Goal: Find specific page/section: Find specific page/section

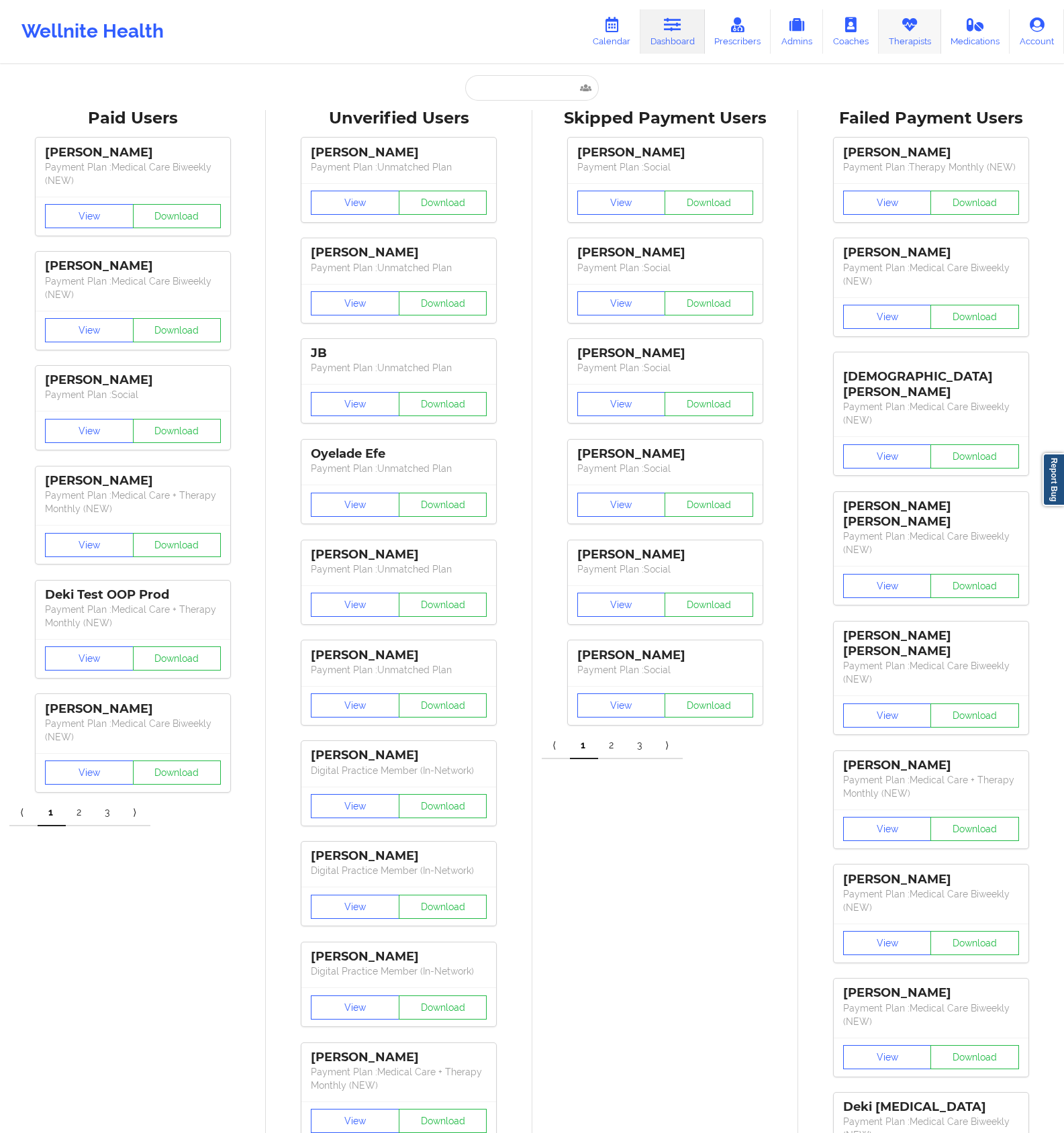
click at [887, 51] on link "Therapists" at bounding box center [910, 31] width 63 height 45
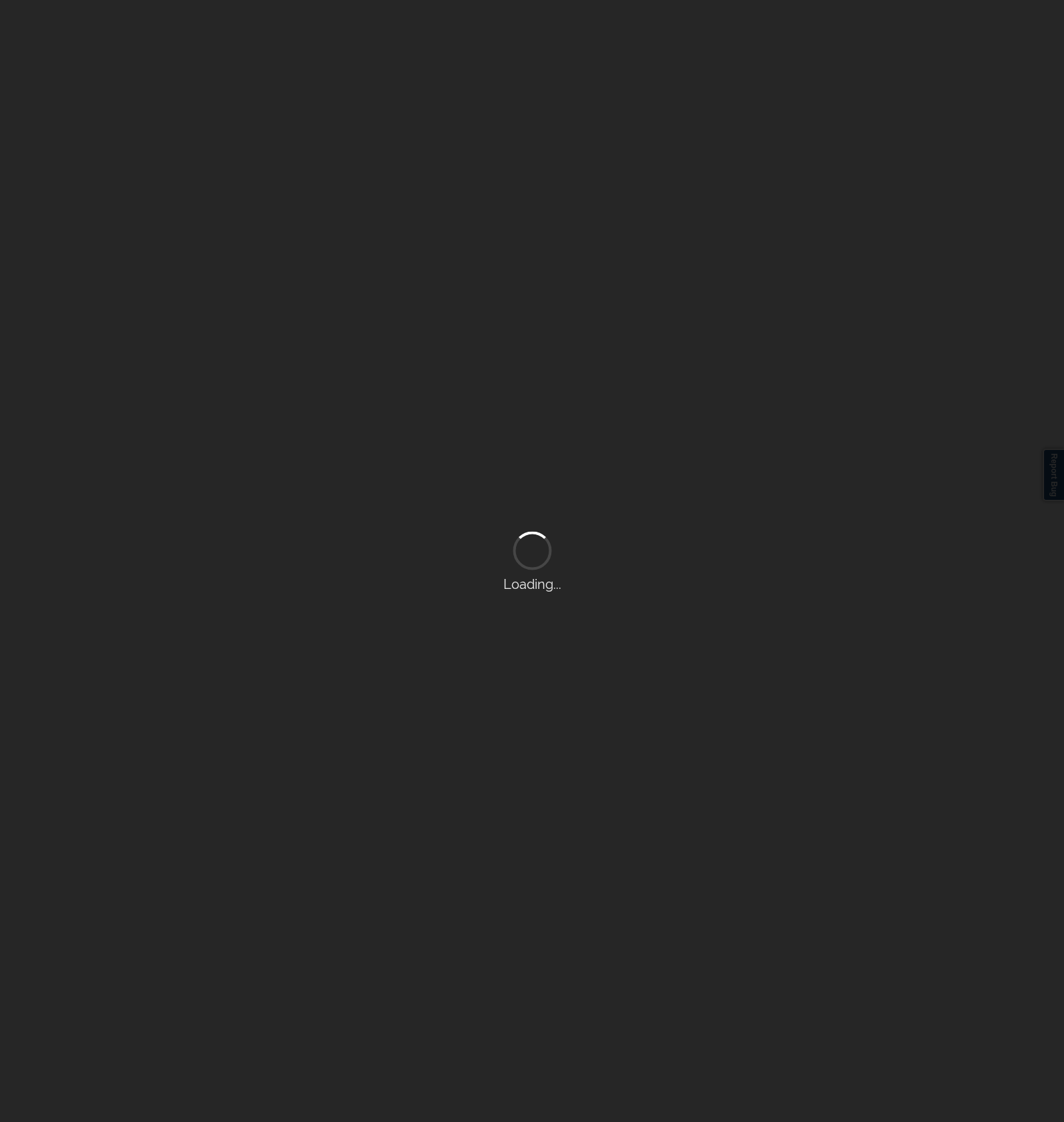
click at [891, 44] on div "Loading..." at bounding box center [532, 561] width 1064 height 1122
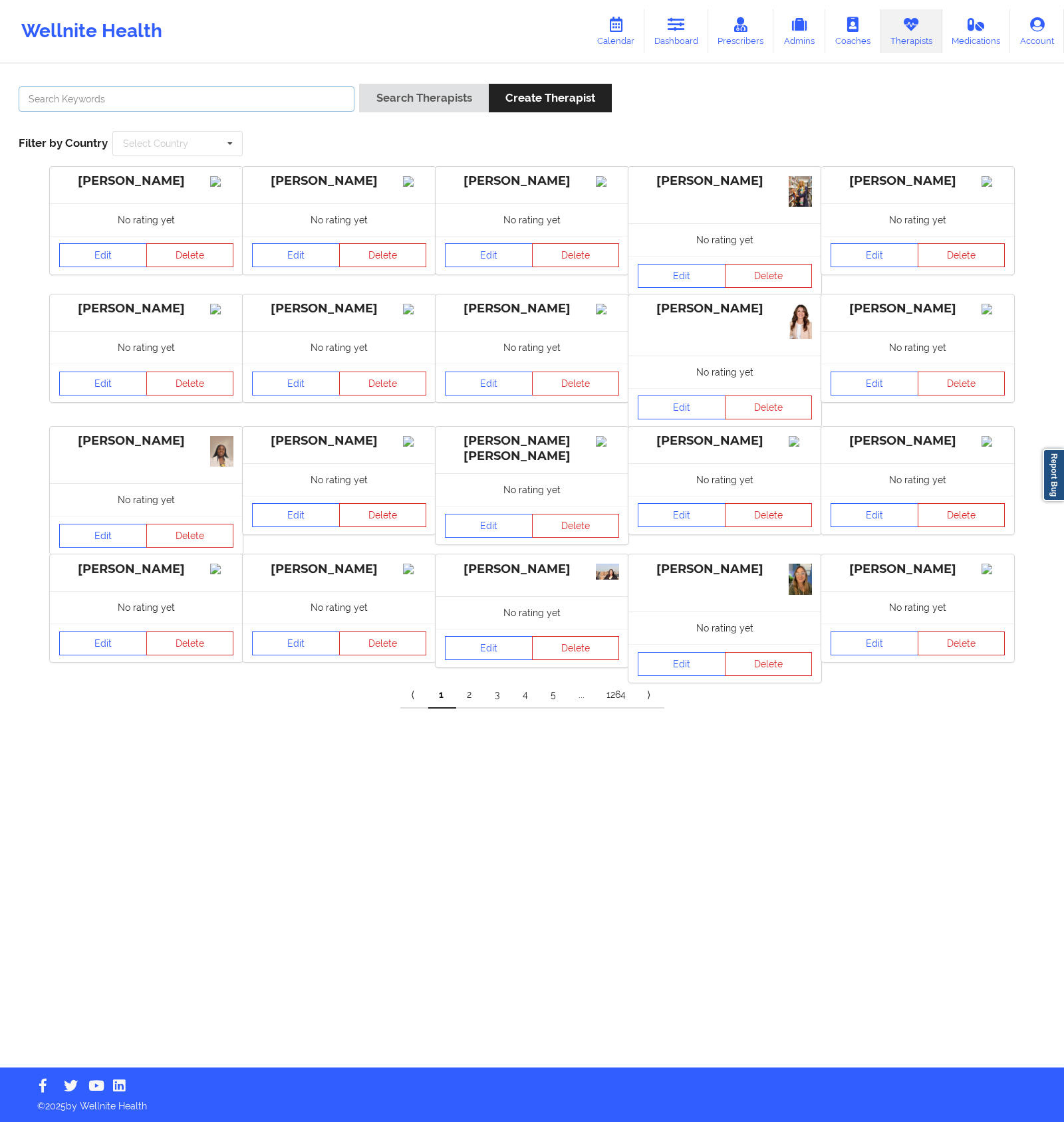
click at [283, 96] on input "text" at bounding box center [187, 99] width 336 height 26
click at [359, 84] on button "Search Therapists" at bounding box center [424, 98] width 129 height 29
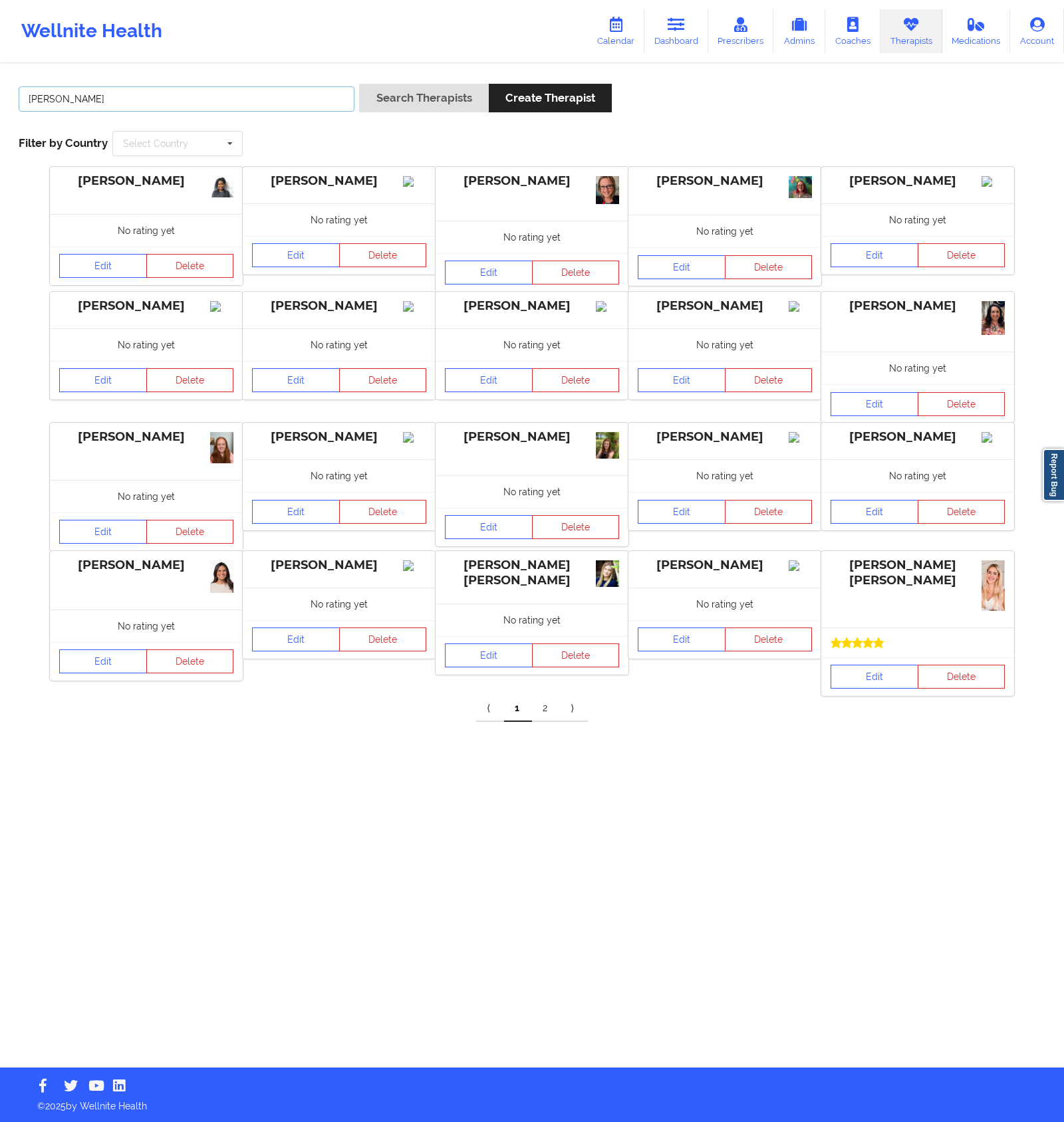
click at [248, 107] on input "[PERSON_NAME]" at bounding box center [187, 99] width 336 height 26
click at [359, 84] on button "Search Therapists" at bounding box center [424, 98] width 129 height 29
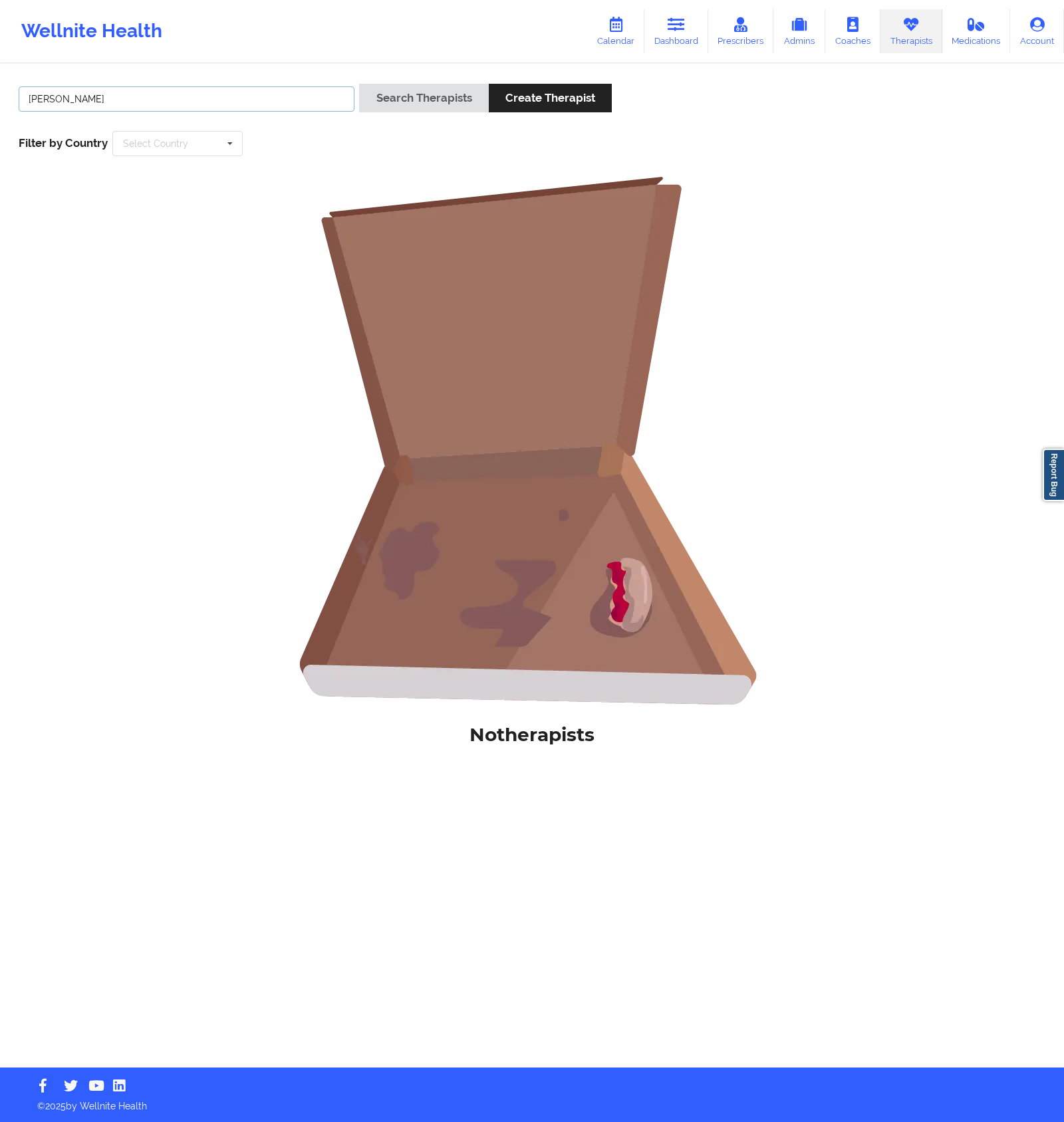
click at [232, 105] on input "[PERSON_NAME]" at bounding box center [187, 99] width 336 height 26
drag, startPoint x: 229, startPoint y: 102, endPoint x: 38, endPoint y: 87, distance: 191.6
click at [38, 87] on input "[PERSON_NAME]" at bounding box center [187, 99] width 336 height 26
type input "anais"
click at [359, 84] on button "Search Therapists" at bounding box center [424, 98] width 129 height 29
